Goal: Transaction & Acquisition: Subscribe to service/newsletter

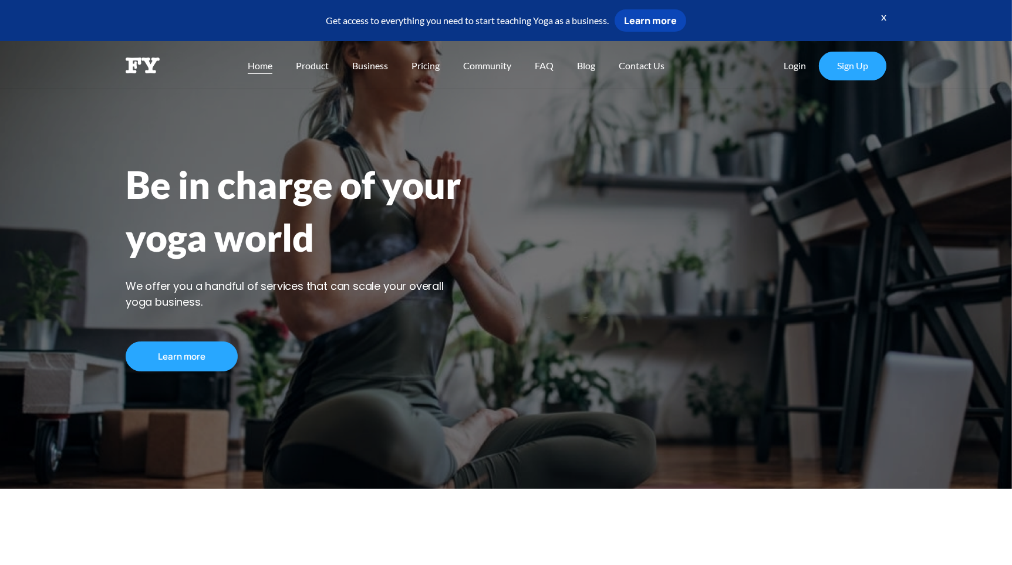
click at [413, 166] on h3 "Be in charge of your yoga world" at bounding box center [506, 210] width 761 height 105
click at [419, 67] on span "Pricing" at bounding box center [426, 65] width 28 height 11
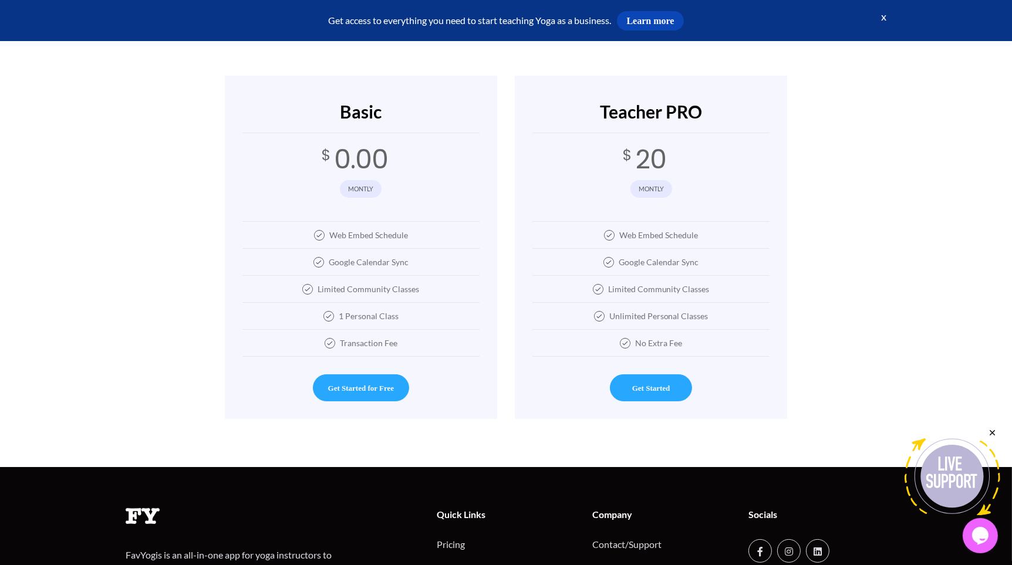
scroll to position [306, 0]
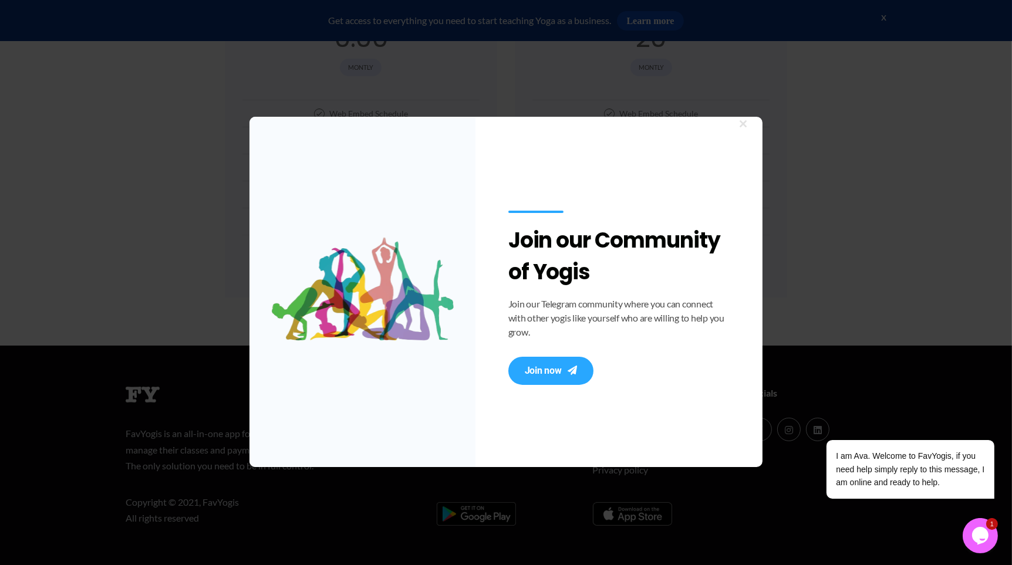
click at [746, 127] on span at bounding box center [743, 123] width 19 height 7
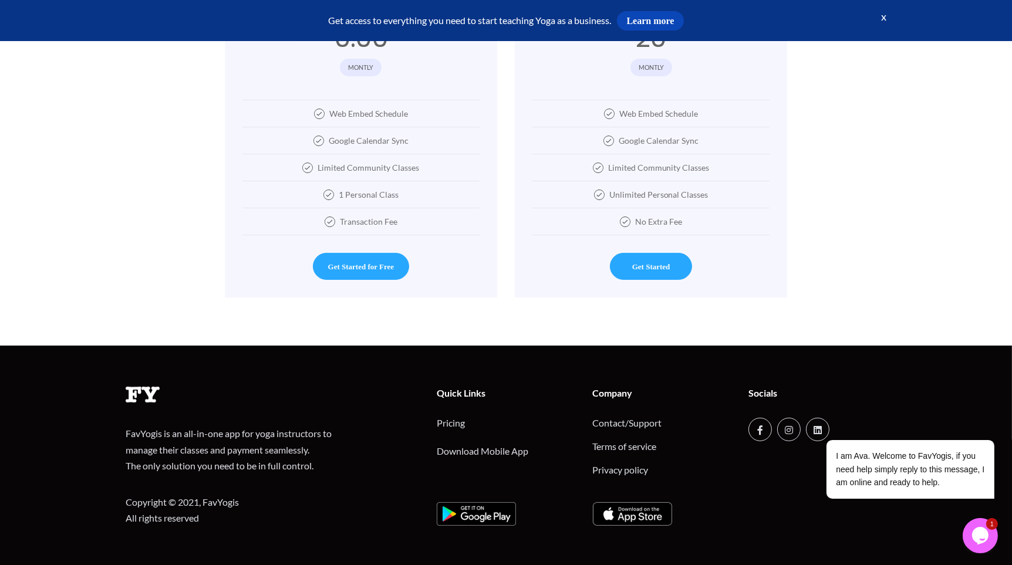
click at [337, 556] on div "FavYogis is an all-in-one app for yoga instructors to manage their classes and …" at bounding box center [506, 456] width 778 height 221
